Goal: Information Seeking & Learning: Learn about a topic

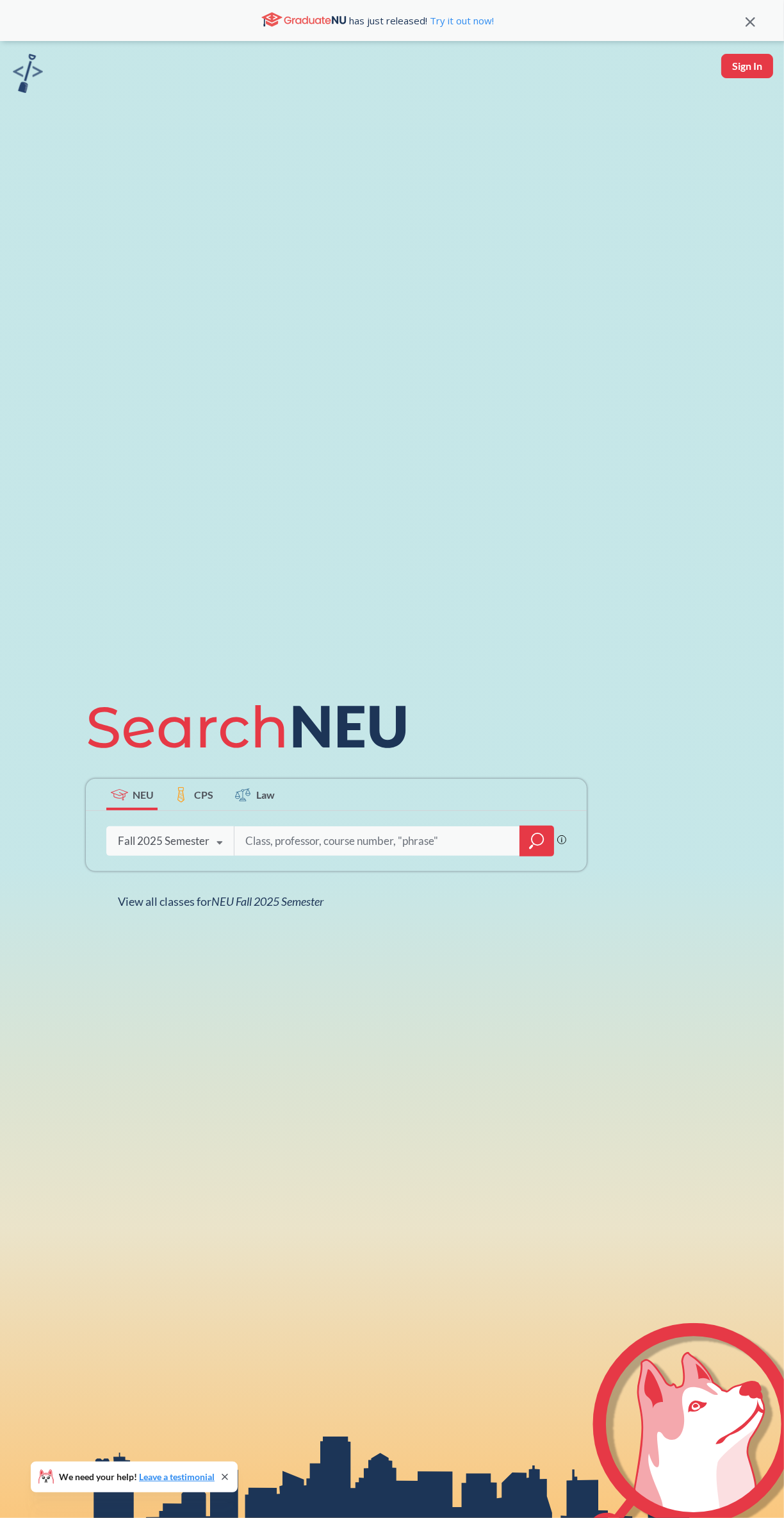
click at [315, 854] on input "search" at bounding box center [377, 841] width 267 height 27
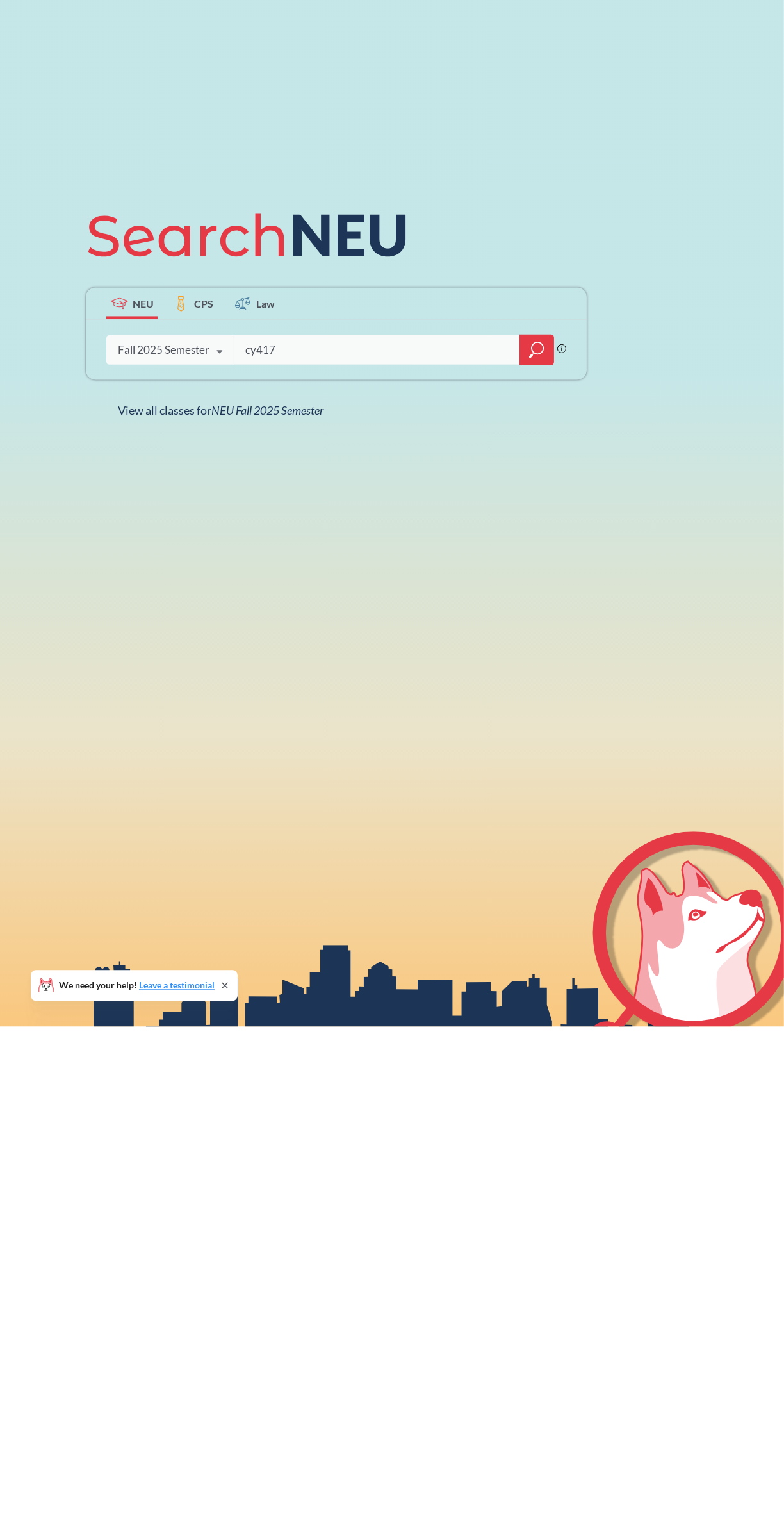
type input "cy4170"
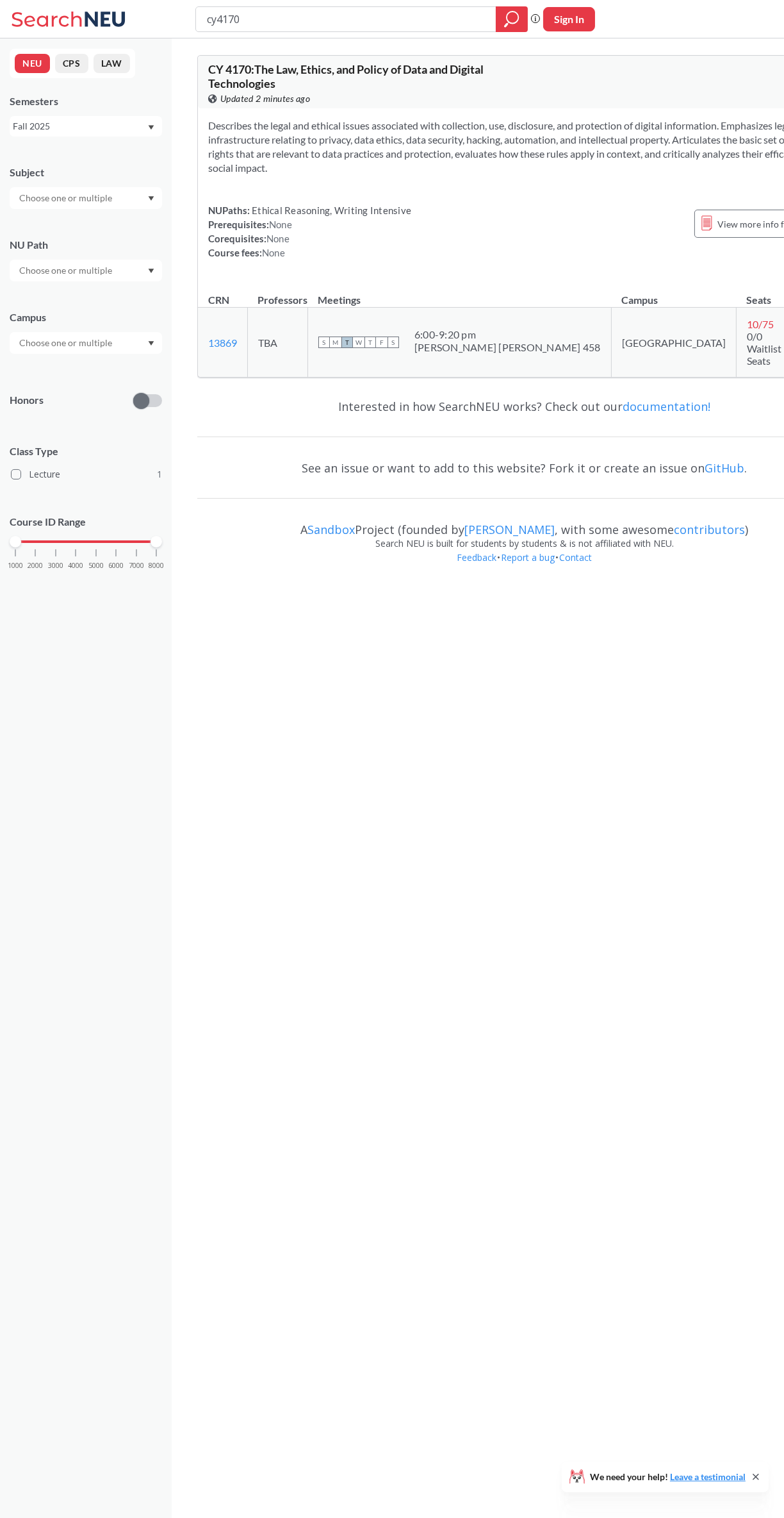
click at [695, 234] on div "View more info for this class" at bounding box center [766, 224] width 143 height 28
type input "cy5240"
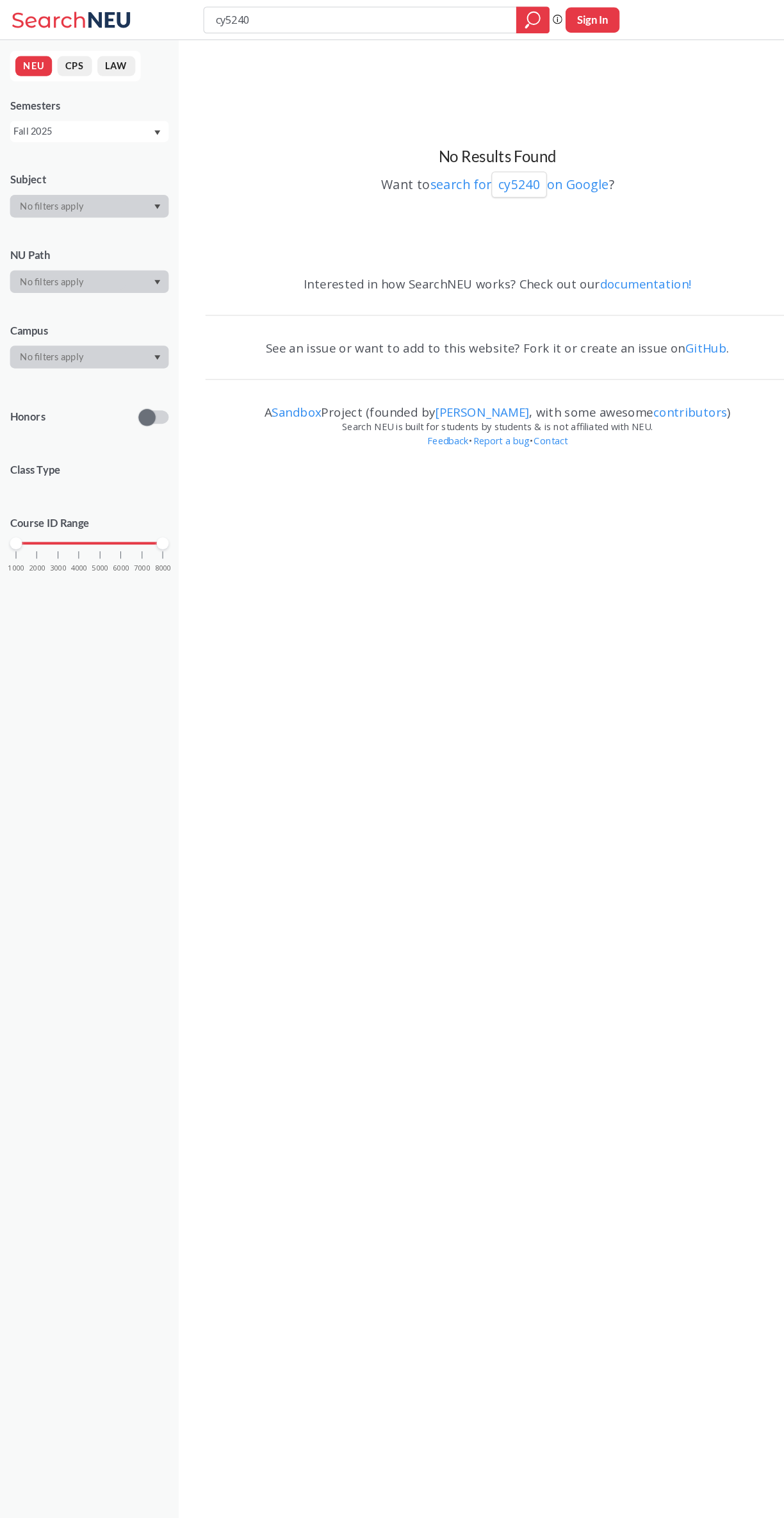
click at [76, 134] on div "Fall 2025" at bounding box center [85, 126] width 152 height 20
click at [43, 234] on div "Spring 2025" at bounding box center [85, 242] width 152 height 35
click at [64, 126] on div "Spring 2025" at bounding box center [80, 126] width 134 height 14
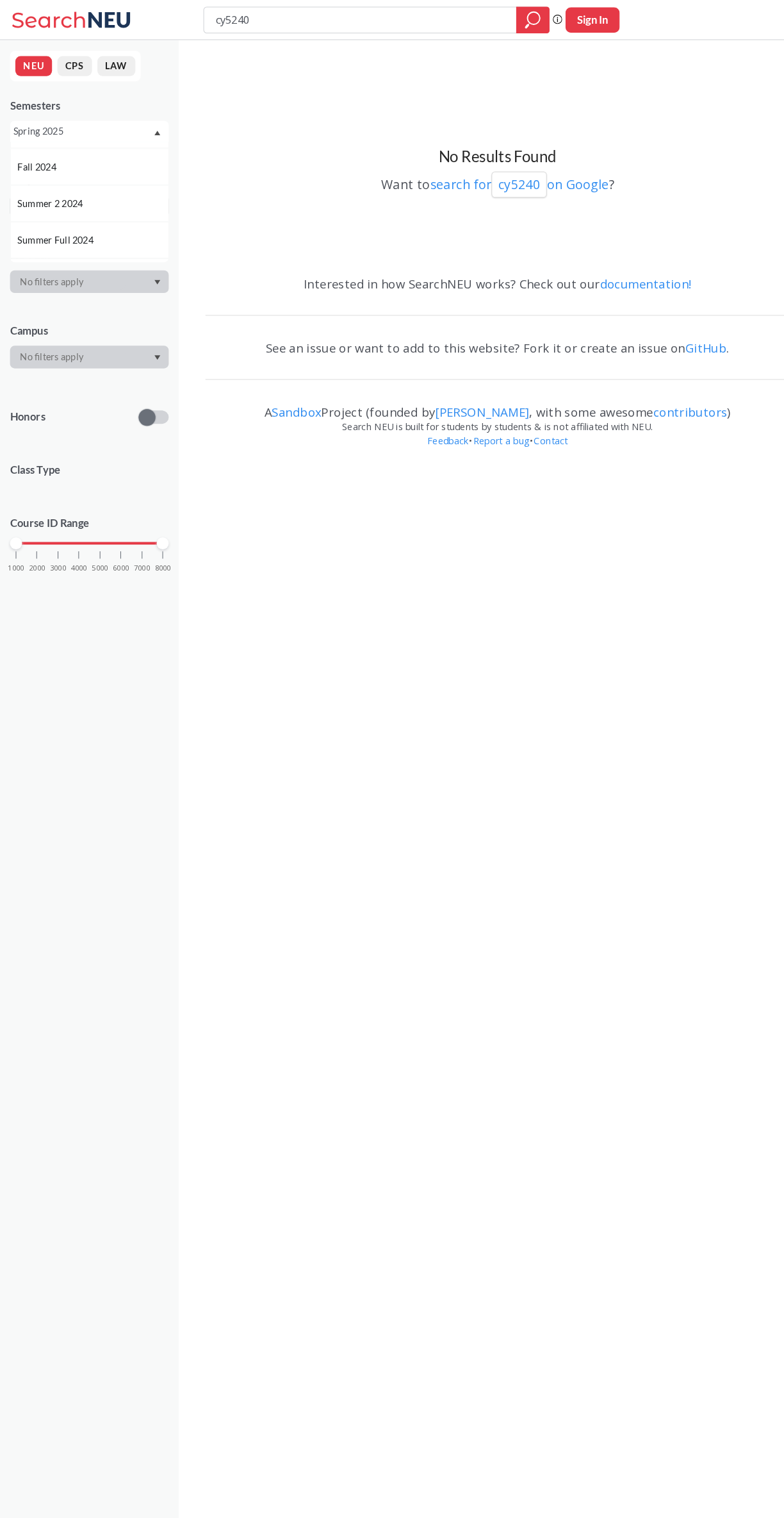
click at [30, 158] on span "Fall 2024" at bounding box center [37, 160] width 40 height 14
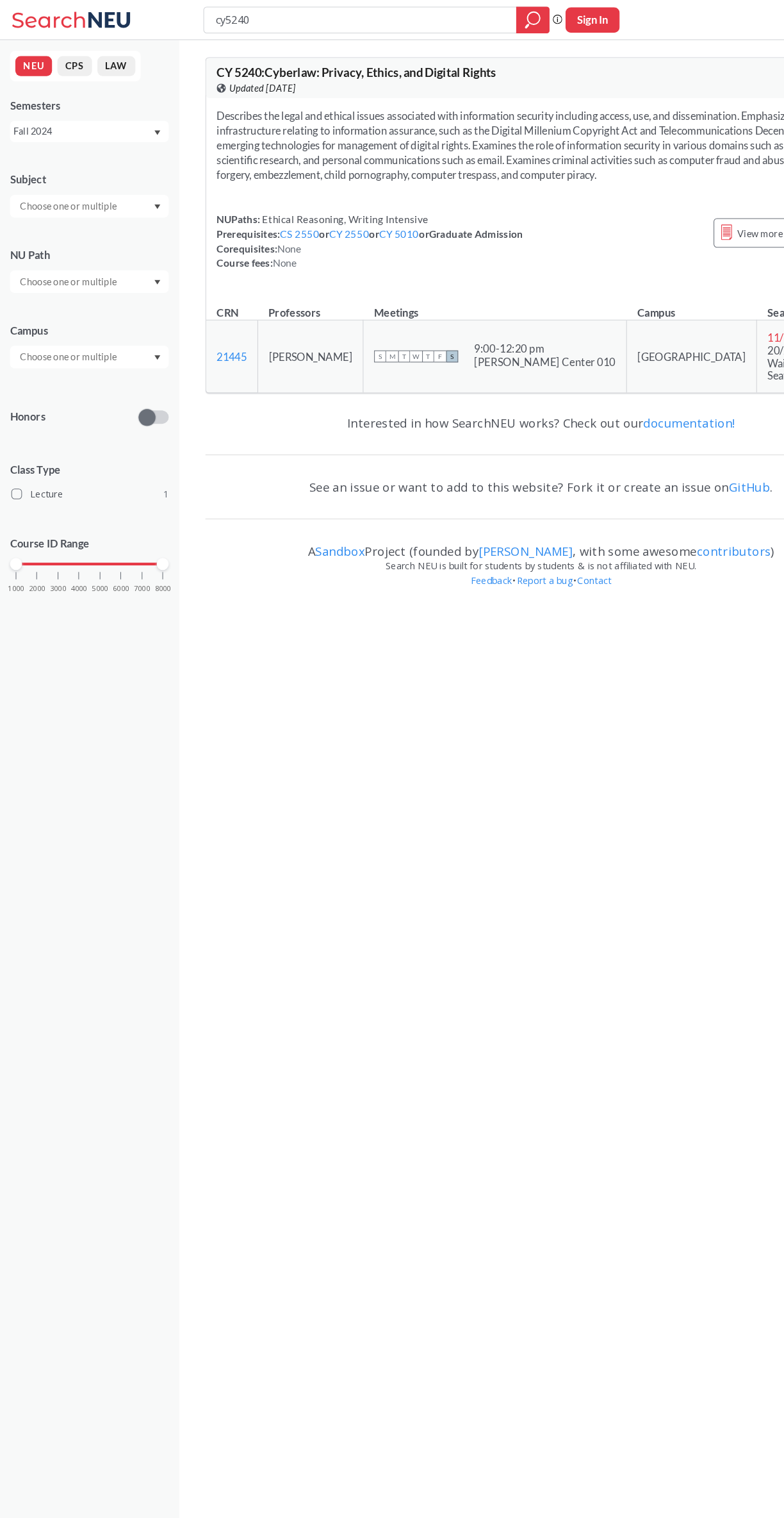
click at [685, 238] on div "View more info for this class" at bounding box center [757, 224] width 143 height 28
